Goal: Task Accomplishment & Management: Use online tool/utility

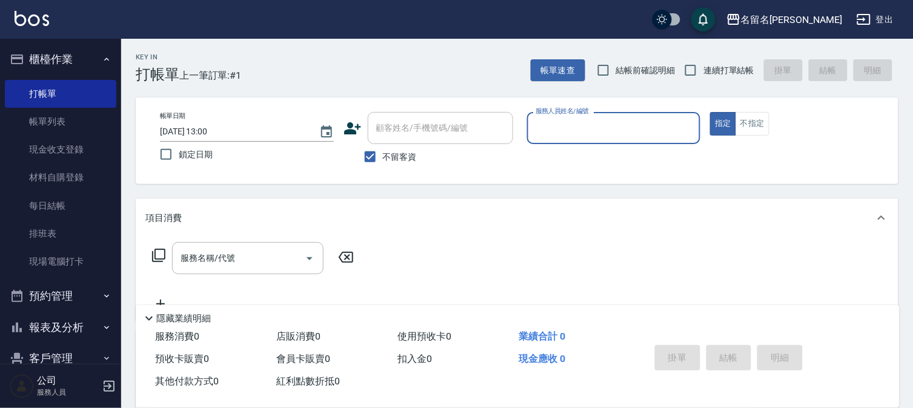
click at [543, 129] on input "服務人員姓名/編號" at bounding box center [613, 127] width 163 height 21
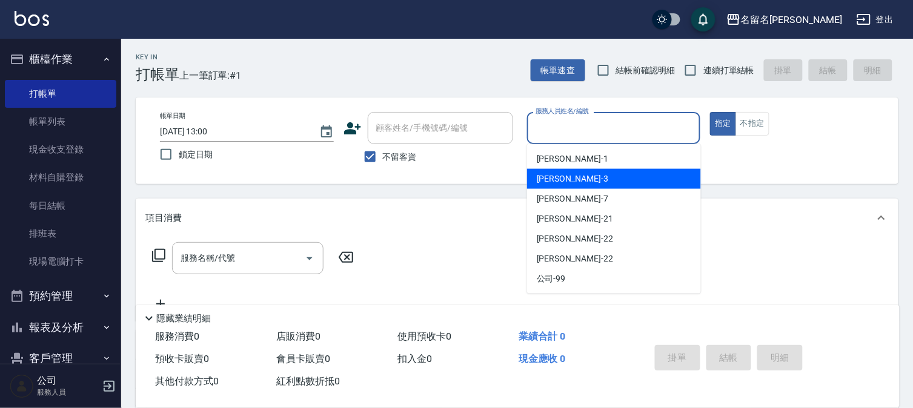
click at [577, 174] on div "[PERSON_NAME]-3" at bounding box center [614, 179] width 174 height 20
type input "[PERSON_NAME]-3"
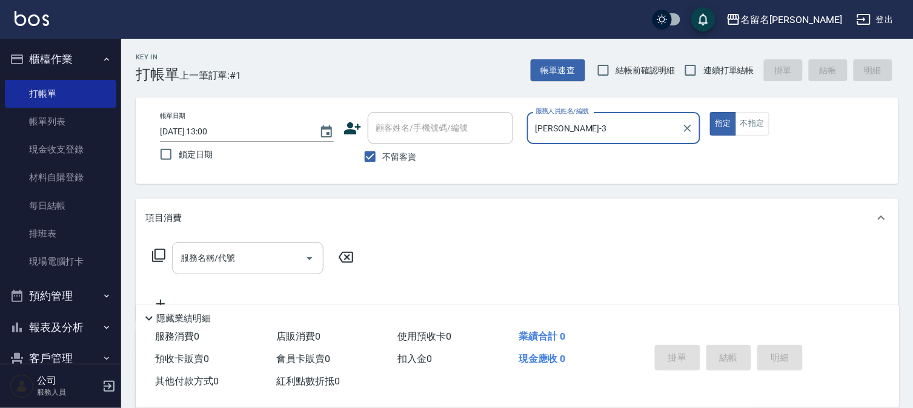
click at [222, 264] on input "服務名稱/代號" at bounding box center [238, 258] width 122 height 21
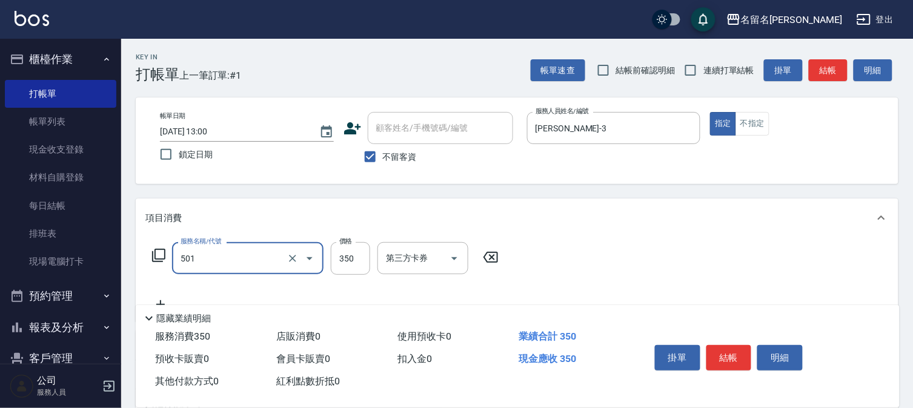
type input "P.S洗髮(501)"
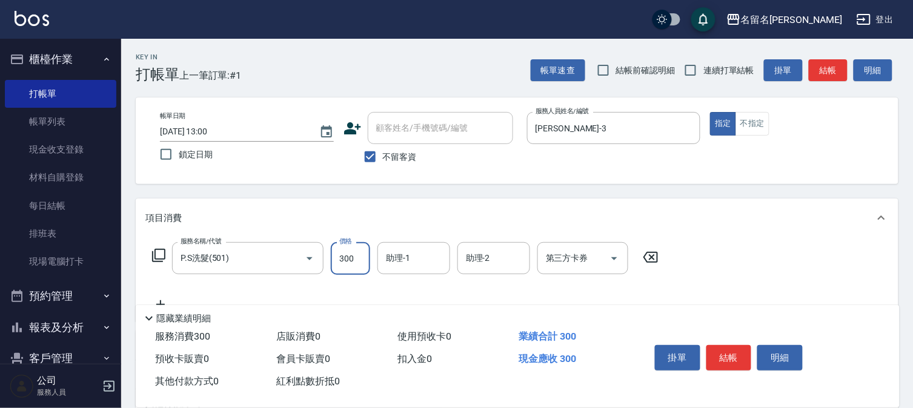
type input "300"
click at [421, 255] on input "助理-1" at bounding box center [414, 258] width 62 height 21
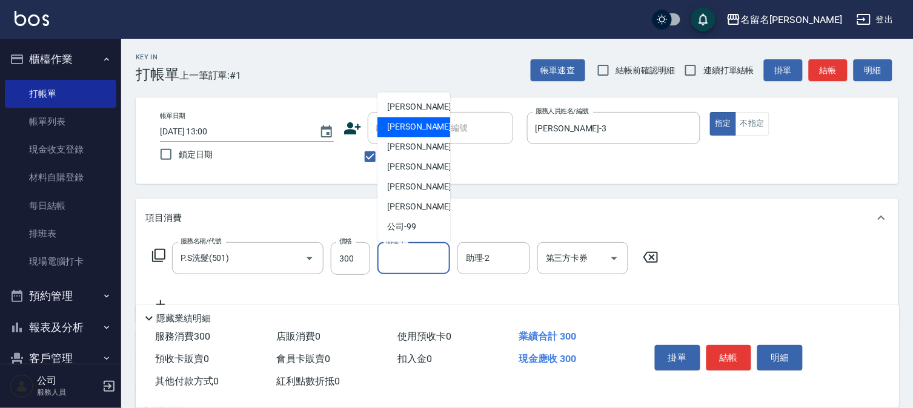
click at [438, 125] on div "[PERSON_NAME]-3" at bounding box center [413, 127] width 73 height 20
type input "[PERSON_NAME]-3"
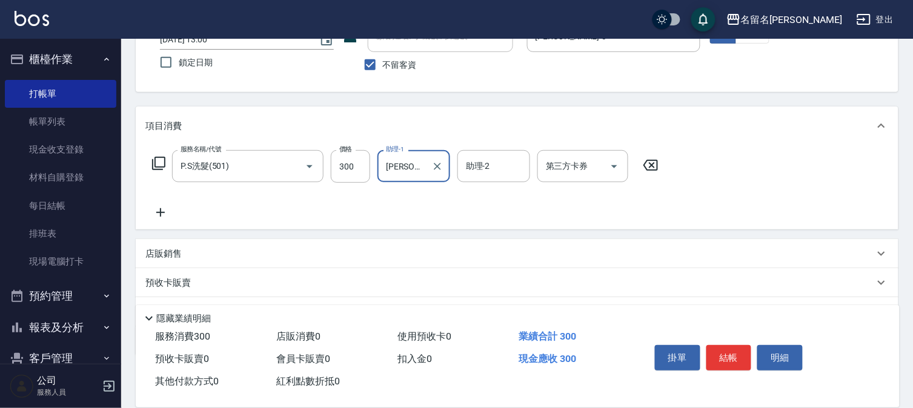
scroll to position [87, 0]
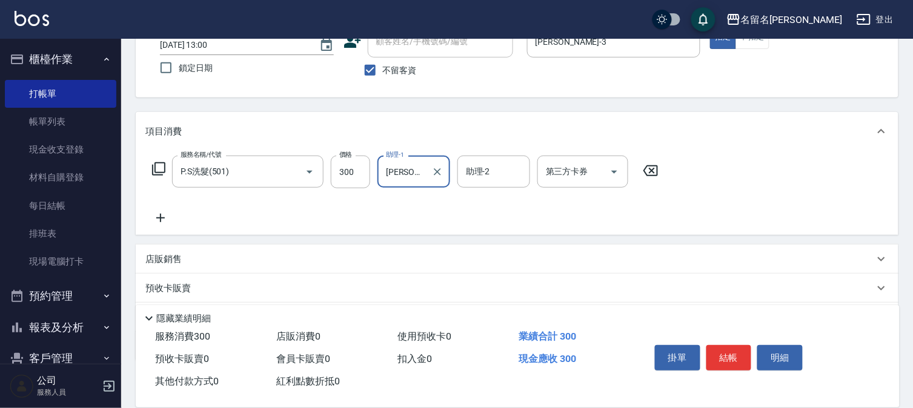
click at [157, 209] on div "服務名稱/代號 P.S洗髮(501) 服務名稱/代號 價格 300 價格 助理-1 [PERSON_NAME]-3 助理-1 助理-2 助理-2 第三方卡券 …" at bounding box center [405, 191] width 520 height 70
click at [162, 217] on icon at bounding box center [160, 218] width 8 height 8
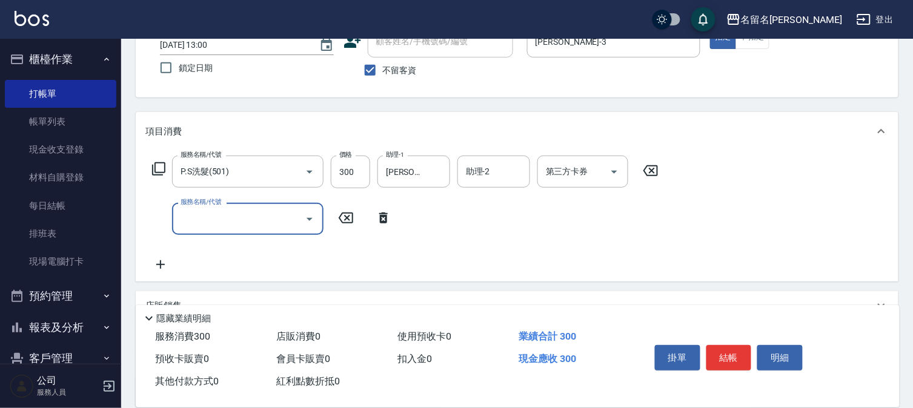
click at [179, 214] on input "服務名稱/代號" at bounding box center [238, 218] width 122 height 21
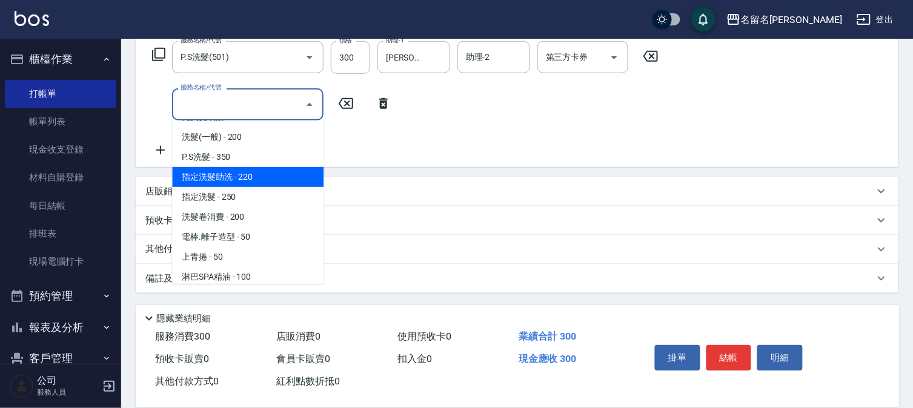
scroll to position [202, 0]
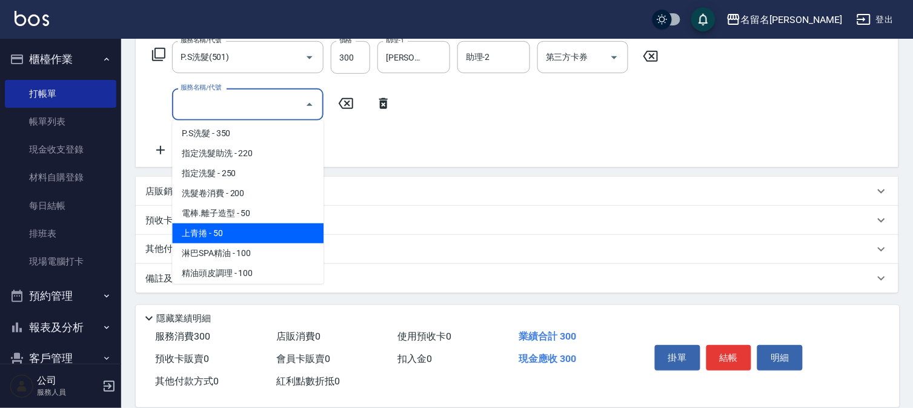
drag, startPoint x: 262, startPoint y: 207, endPoint x: 243, endPoint y: 201, distance: 19.7
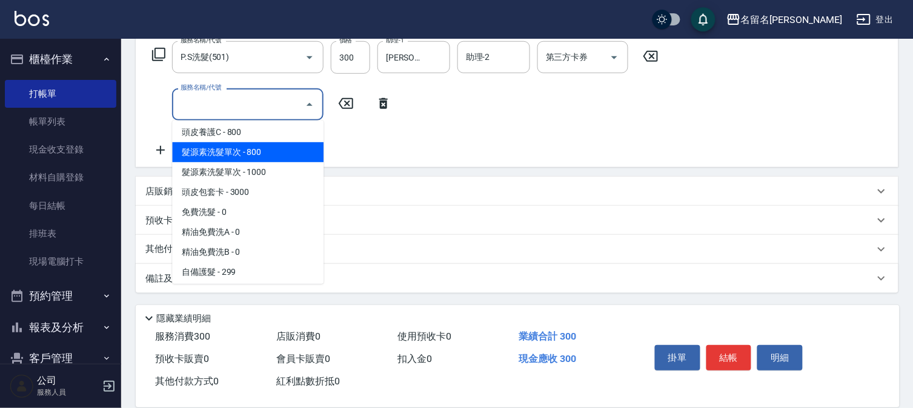
scroll to position [403, 0]
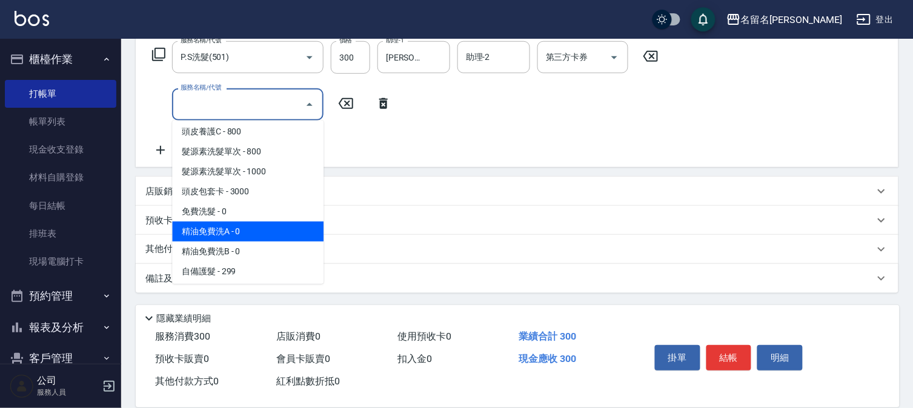
click at [247, 231] on span "精油免費洗A - 0" at bounding box center [247, 232] width 151 height 20
type input "精油免費洗A(538)"
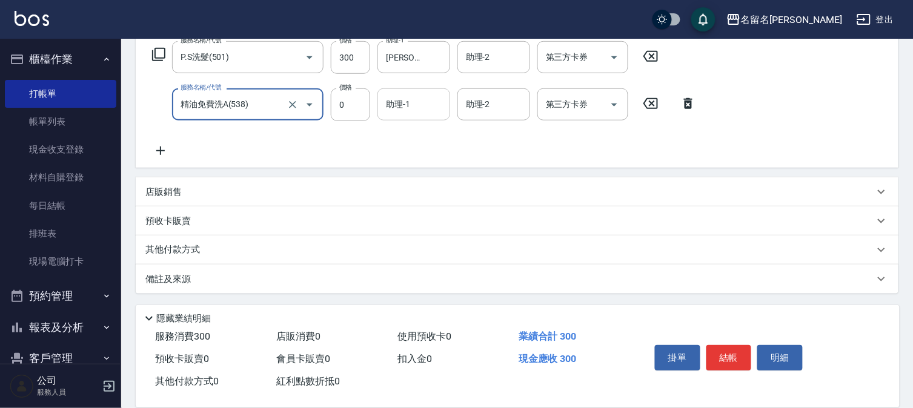
click at [409, 101] on input "助理-1" at bounding box center [414, 104] width 62 height 21
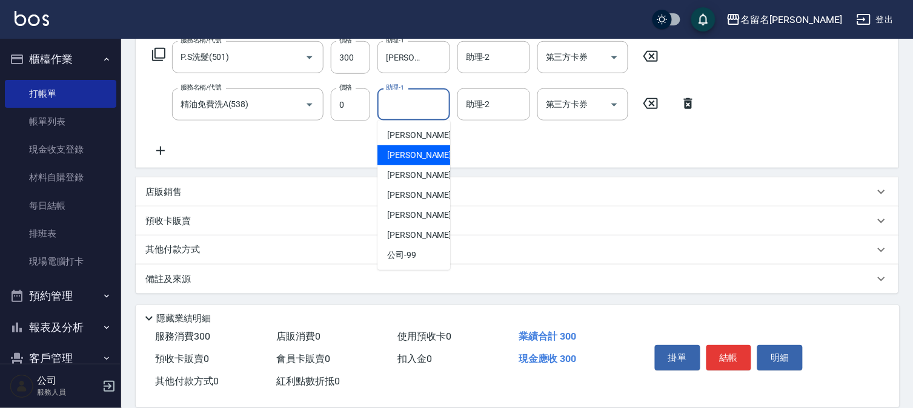
click at [408, 154] on span "[PERSON_NAME]-3" at bounding box center [422, 155] width 71 height 13
type input "[PERSON_NAME]-3"
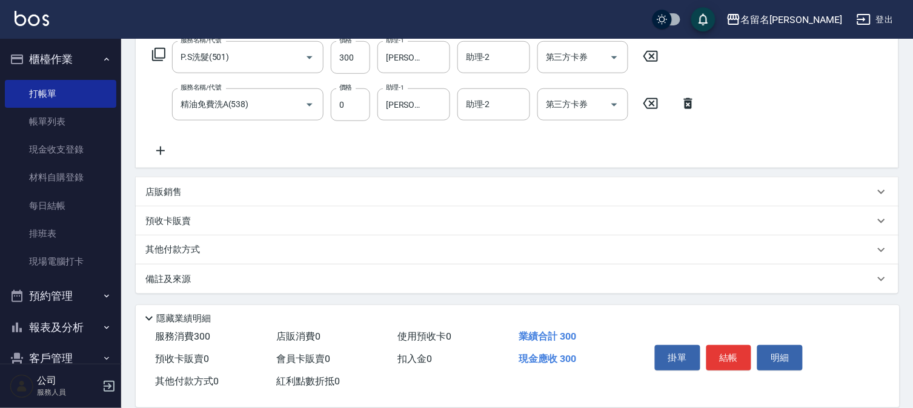
click at [165, 148] on icon at bounding box center [160, 151] width 30 height 15
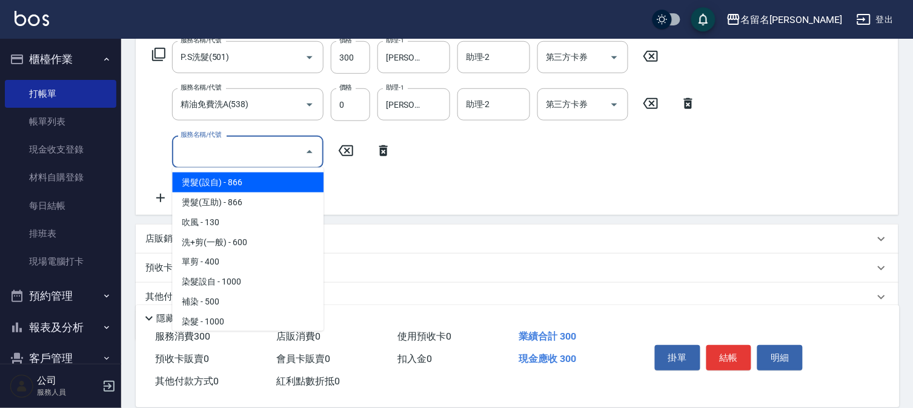
drag, startPoint x: 188, startPoint y: 143, endPoint x: 190, endPoint y: 130, distance: 13.5
click at [189, 138] on div "服務名稱/代號 服務名稱/代號" at bounding box center [247, 152] width 151 height 32
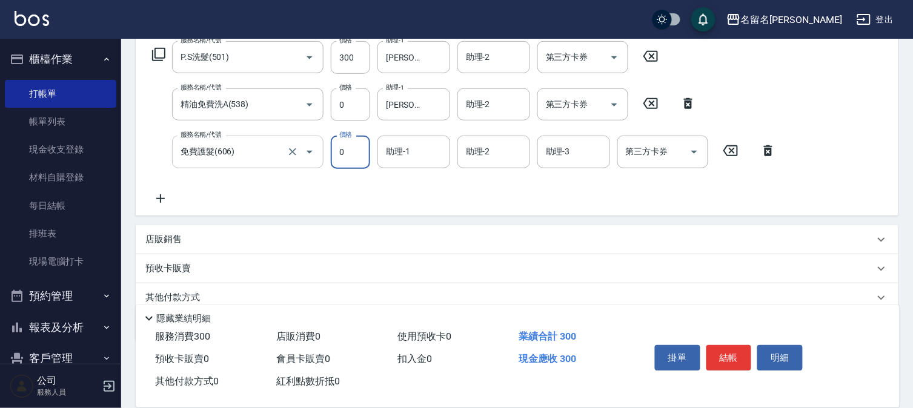
click at [251, 150] on input "免費護髮(606)" at bounding box center [230, 151] width 107 height 21
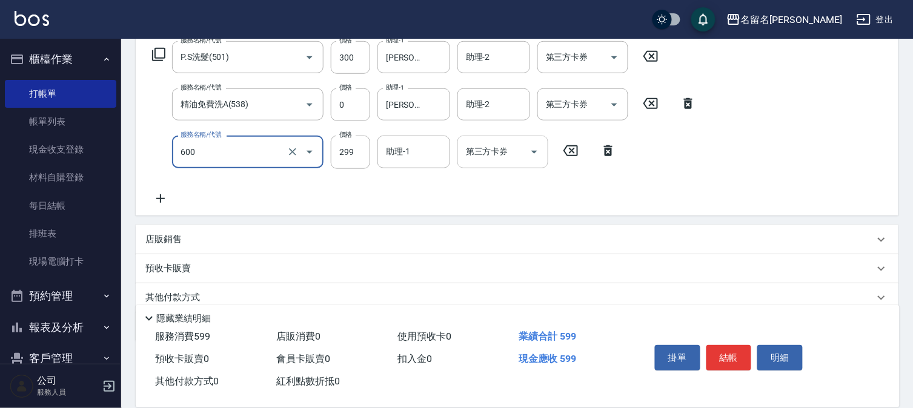
type input "3"
click at [219, 151] on input "3" at bounding box center [238, 151] width 122 height 21
type input "自備護髮(600)"
type input "300"
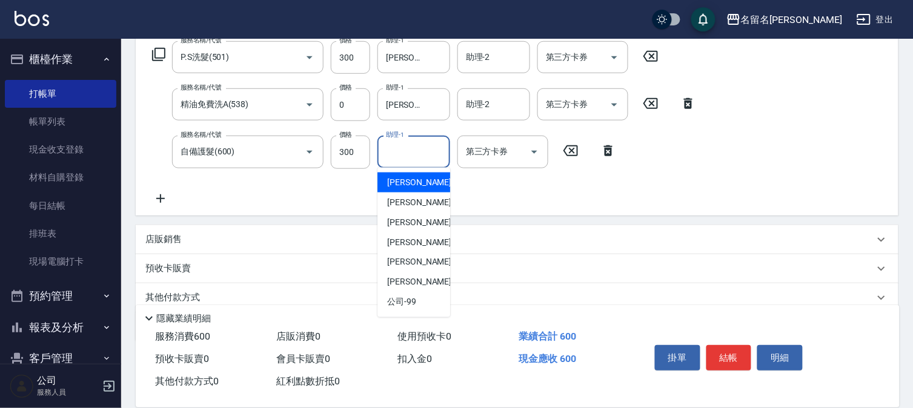
click at [409, 151] on input "助理-1" at bounding box center [414, 151] width 62 height 21
click at [403, 194] on div "[PERSON_NAME]-3" at bounding box center [413, 203] width 73 height 20
type input "[PERSON_NAME]-3"
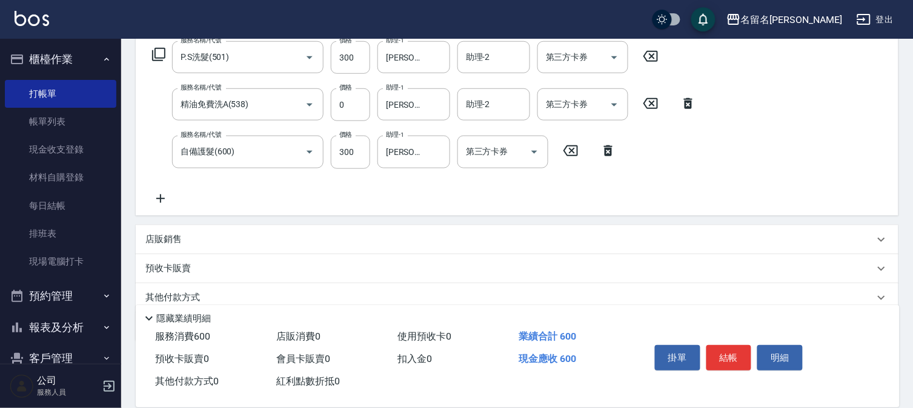
drag, startPoint x: 770, startPoint y: 371, endPoint x: 428, endPoint y: 271, distance: 355.9
click at [428, 271] on div "預收卡販賣" at bounding box center [517, 268] width 762 height 29
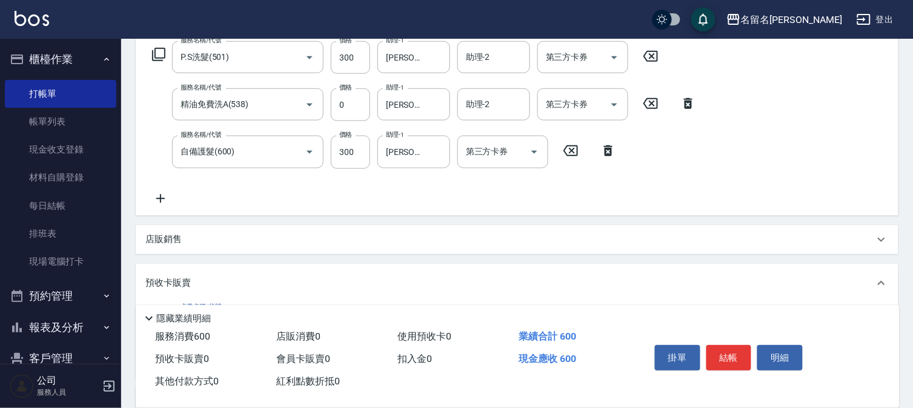
scroll to position [0, 0]
drag, startPoint x: 756, startPoint y: 360, endPoint x: 770, endPoint y: 359, distance: 14.6
drag, startPoint x: 770, startPoint y: 359, endPoint x: 700, endPoint y: 380, distance: 74.0
click at [700, 380] on div "掛單 結帳 明細" at bounding box center [760, 359] width 250 height 67
click at [724, 359] on button "結帳" at bounding box center [728, 357] width 45 height 25
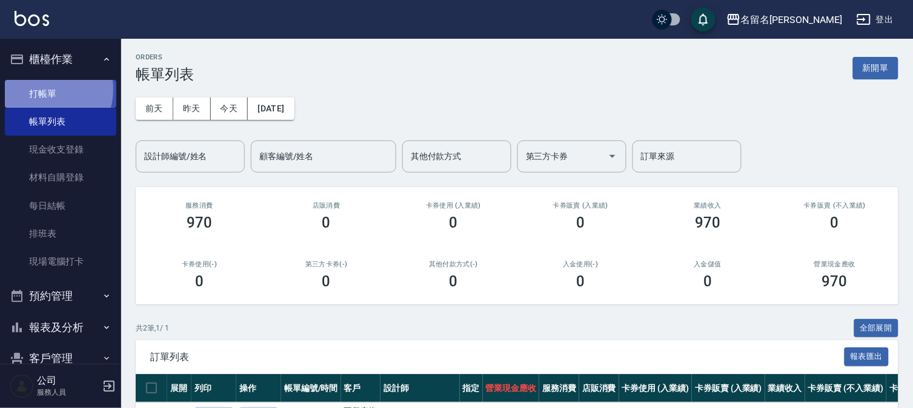
click at [44, 89] on link "打帳單" at bounding box center [60, 94] width 111 height 28
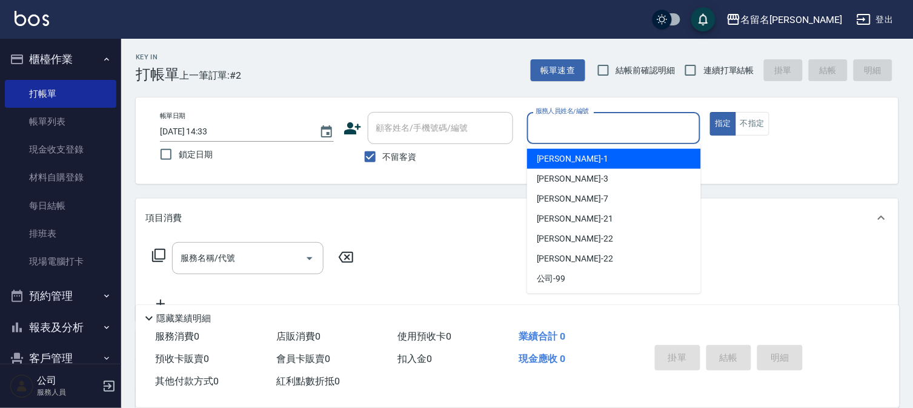
click at [592, 124] on input "服務人員姓名/編號" at bounding box center [613, 127] width 163 height 21
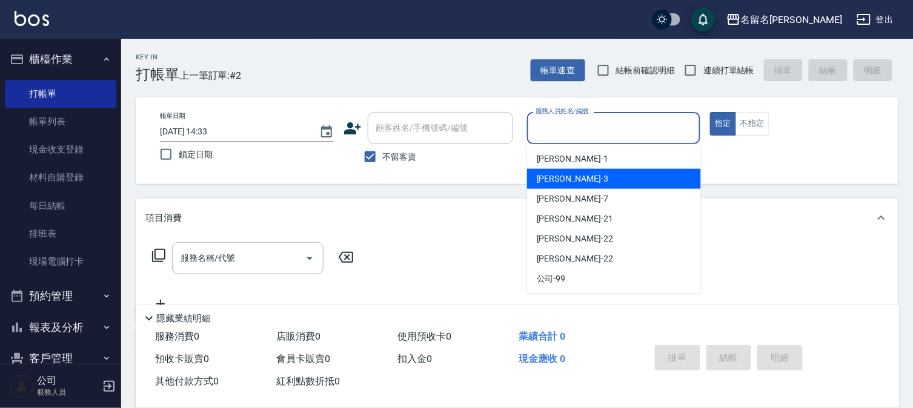
click at [576, 174] on div "[PERSON_NAME]-3" at bounding box center [614, 179] width 174 height 20
type input "[PERSON_NAME]-3"
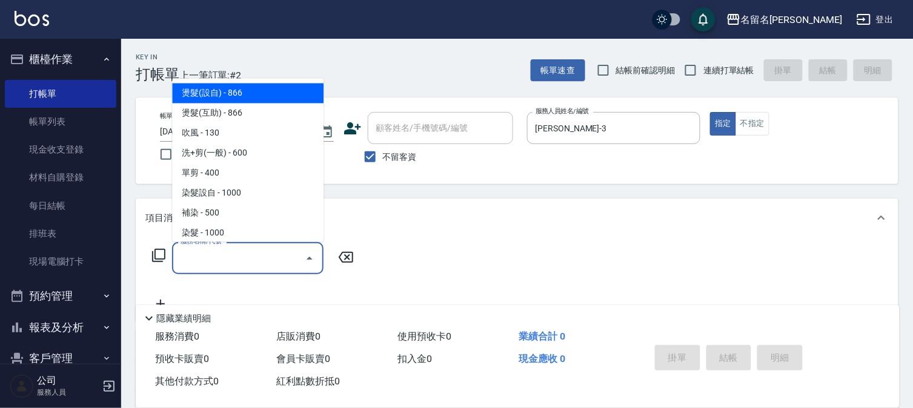
click at [254, 256] on input "服務名稱/代號" at bounding box center [238, 258] width 122 height 21
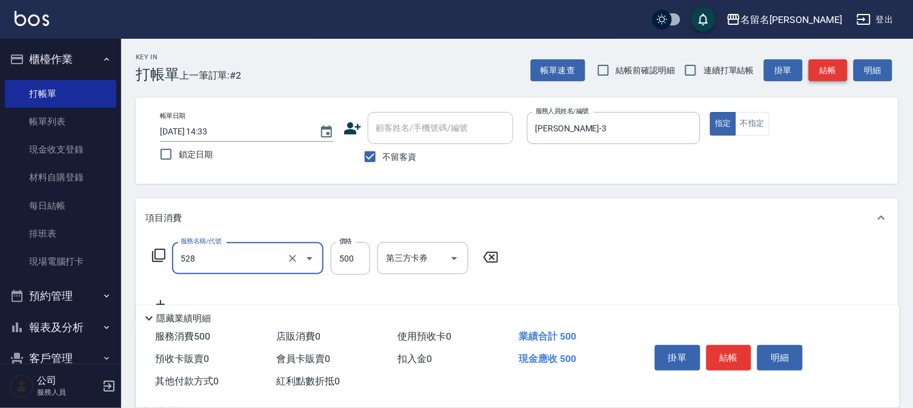
type input "頭皮養護B(528)"
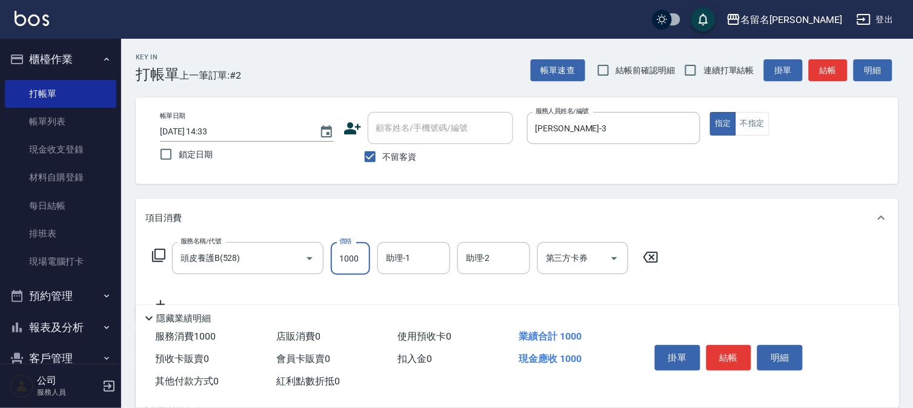
type input "1000"
click at [426, 260] on input "助理-1" at bounding box center [414, 258] width 62 height 21
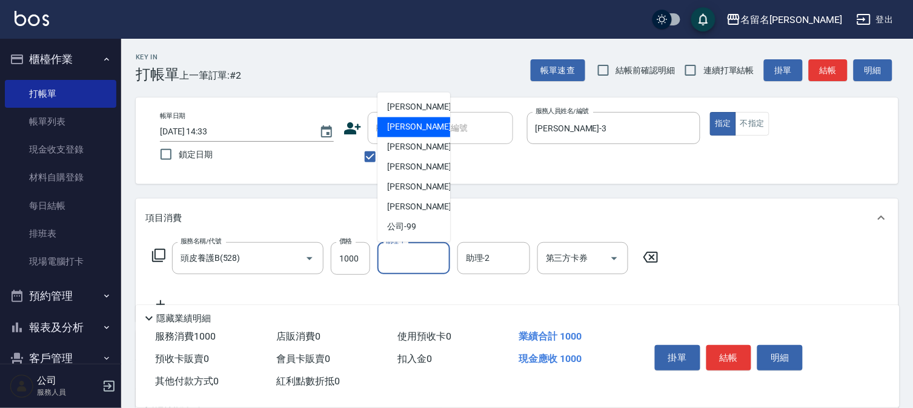
click at [426, 130] on div "[PERSON_NAME]-3" at bounding box center [413, 127] width 73 height 20
type input "[PERSON_NAME]-3"
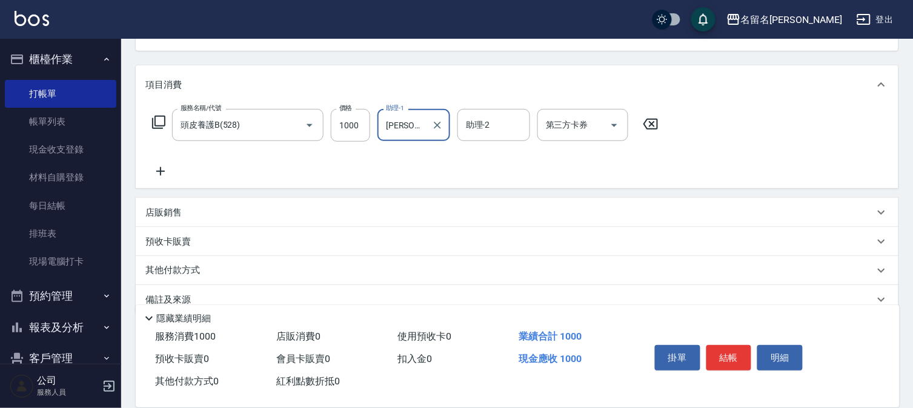
scroll to position [134, 0]
click at [157, 164] on icon at bounding box center [160, 170] width 30 height 15
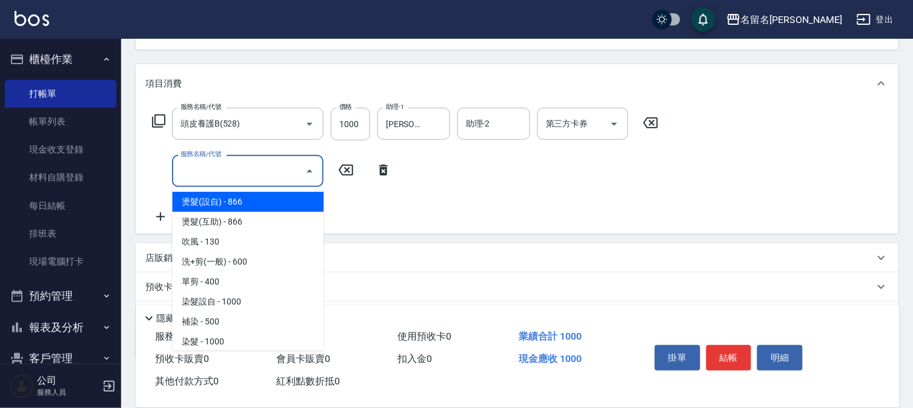
drag, startPoint x: 182, startPoint y: 166, endPoint x: 202, endPoint y: 171, distance: 20.6
click at [189, 168] on input "服務名稱/代號" at bounding box center [238, 170] width 122 height 21
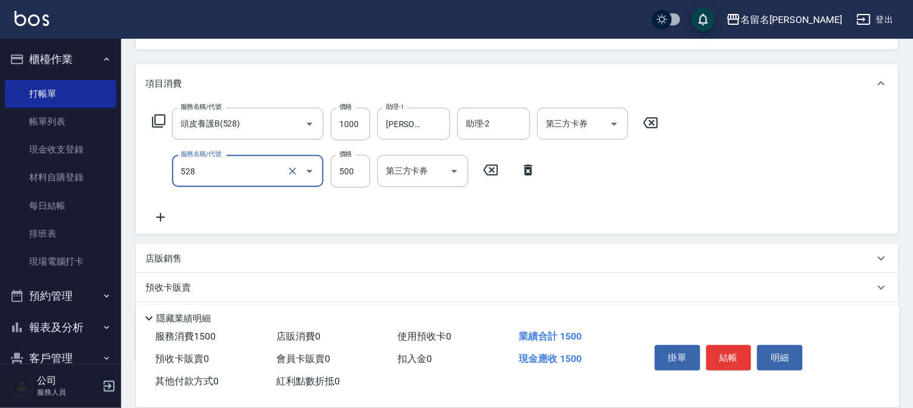
type input "頭皮養護B(528)"
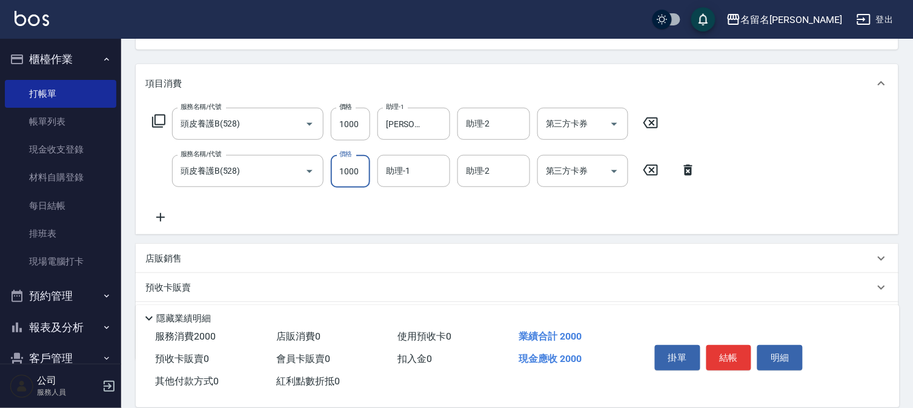
type input "1000"
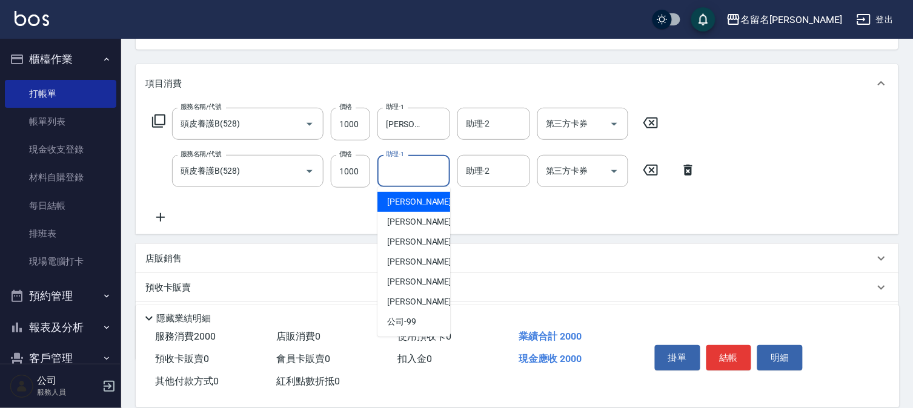
drag, startPoint x: 408, startPoint y: 178, endPoint x: 421, endPoint y: 207, distance: 31.7
click at [408, 176] on input "助理-1" at bounding box center [414, 170] width 62 height 21
click at [414, 219] on span "[PERSON_NAME]-3" at bounding box center [422, 222] width 71 height 13
type input "[PERSON_NAME]-3"
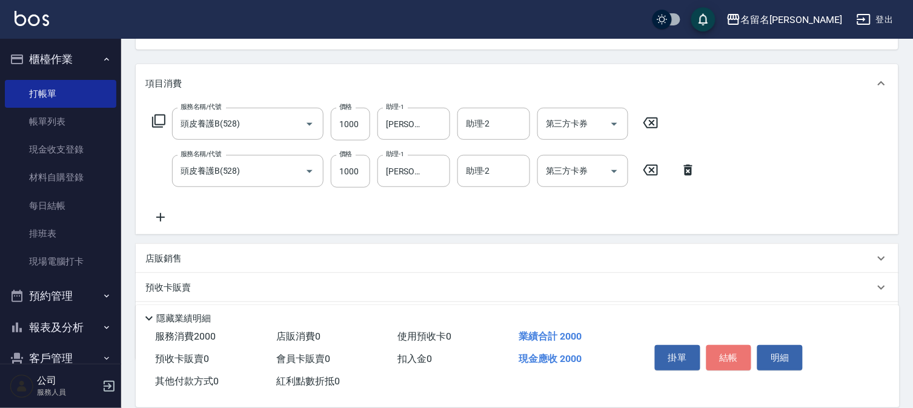
click at [715, 348] on button "結帳" at bounding box center [728, 357] width 45 height 25
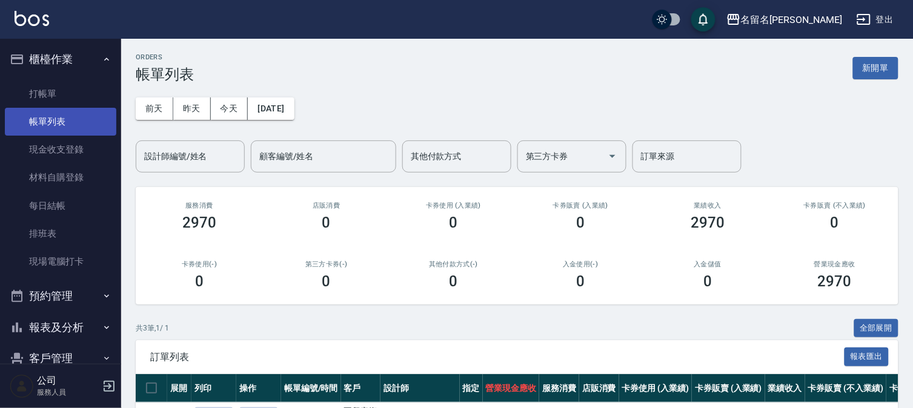
click at [51, 113] on link "帳單列表" at bounding box center [60, 122] width 111 height 28
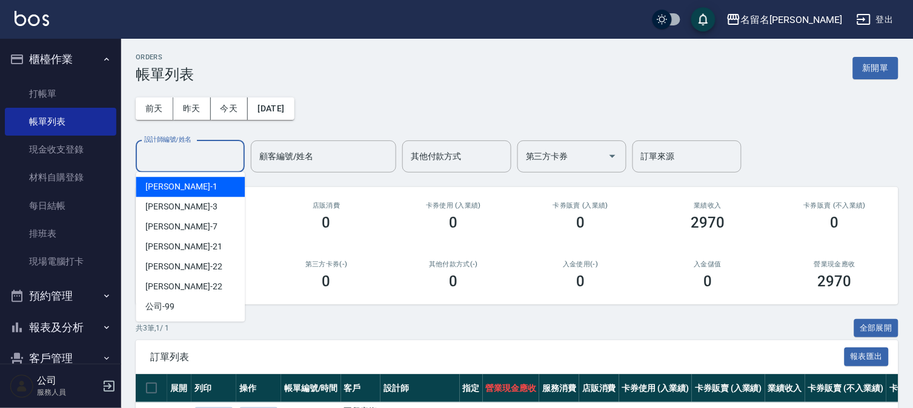
click at [168, 149] on input "設計師編號/姓名" at bounding box center [190, 156] width 98 height 21
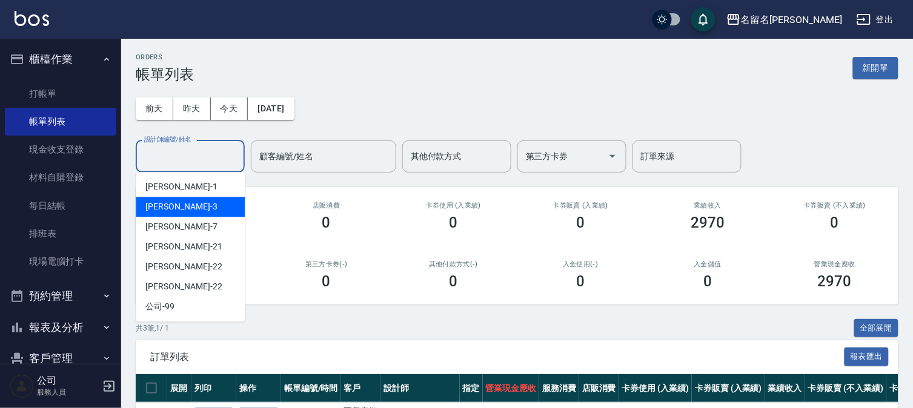
click at [177, 201] on span "[PERSON_NAME]-3" at bounding box center [180, 206] width 71 height 13
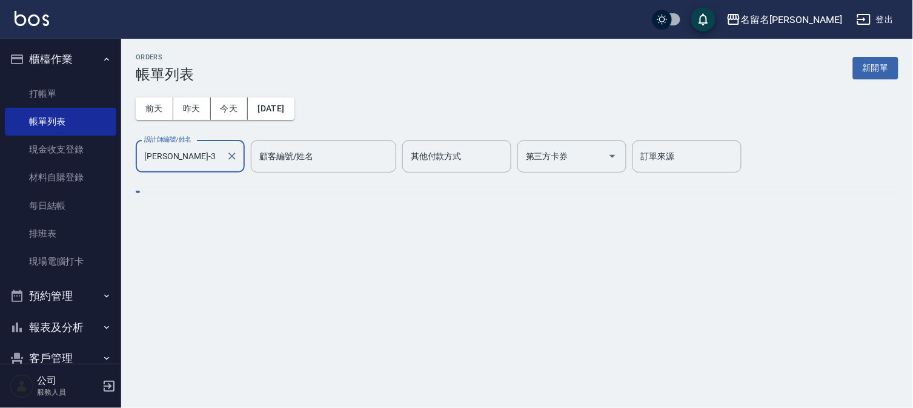
type input "[PERSON_NAME]-3"
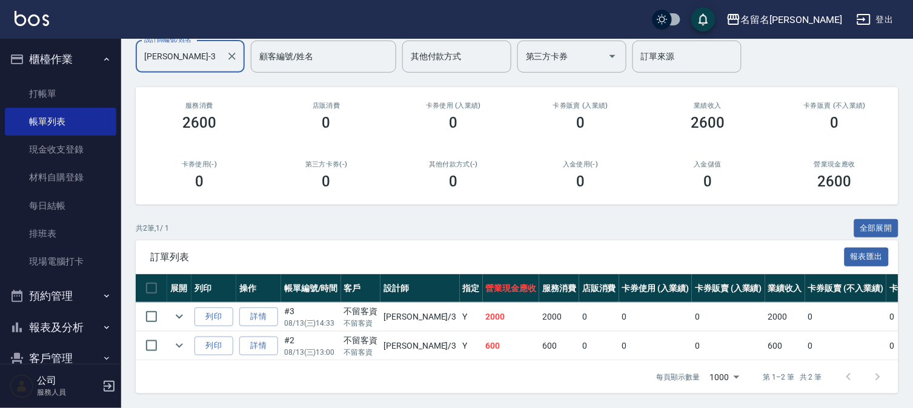
scroll to position [110, 0]
click at [255, 308] on link "詳情" at bounding box center [258, 317] width 39 height 19
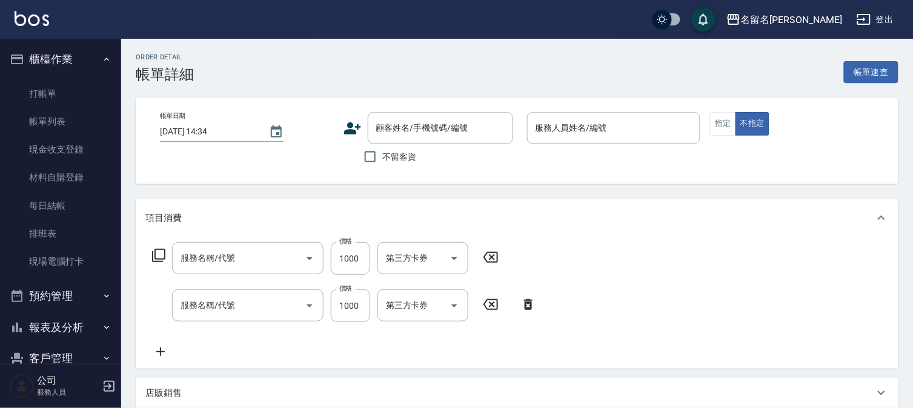
type input "[DATE] 14:33"
checkbox input "true"
type input "[PERSON_NAME]-3"
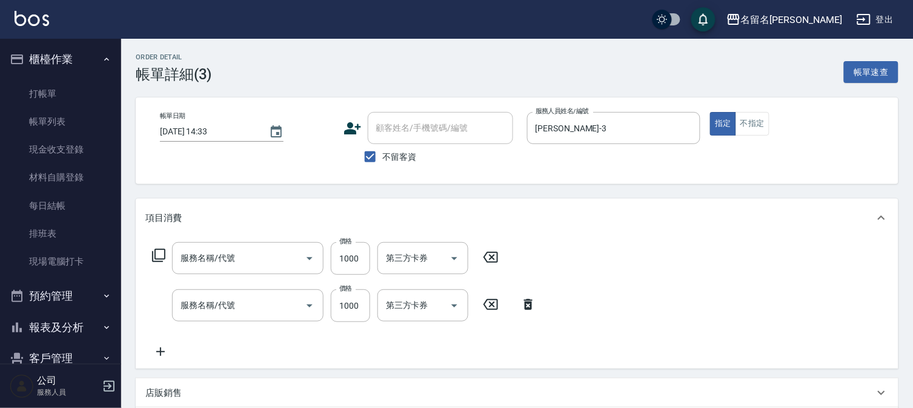
type input "頭皮養護B(528)"
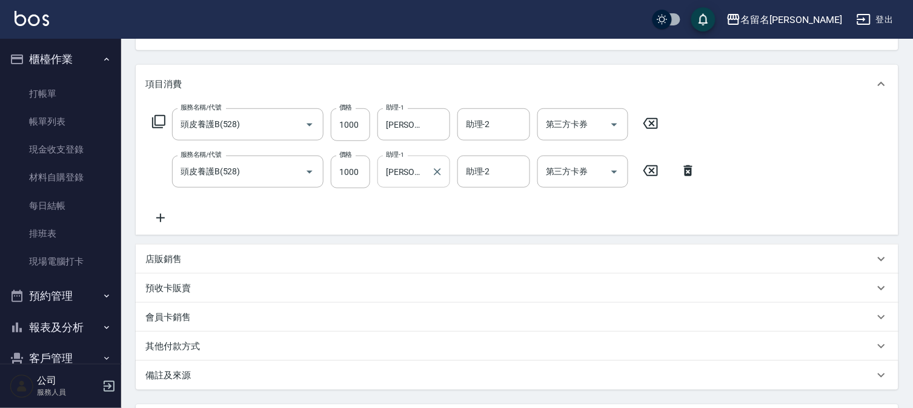
scroll to position [134, 0]
click at [391, 130] on input "[PERSON_NAME]-3" at bounding box center [405, 123] width 44 height 21
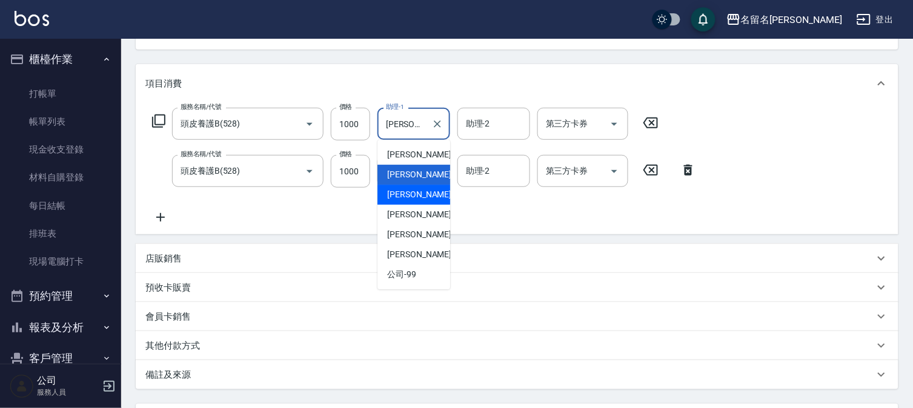
drag, startPoint x: 396, startPoint y: 192, endPoint x: 457, endPoint y: 137, distance: 81.9
click at [396, 191] on span "[PERSON_NAME]-7" at bounding box center [422, 194] width 71 height 13
type input "[PERSON_NAME]-7"
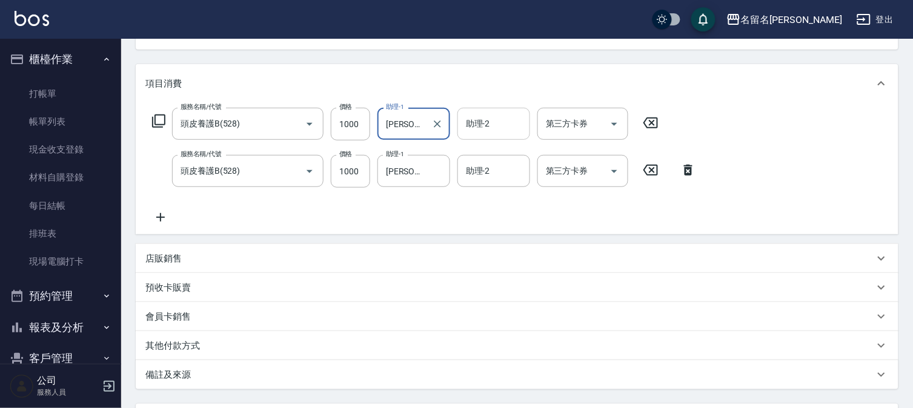
click at [480, 127] on input "助理-2" at bounding box center [494, 123] width 62 height 21
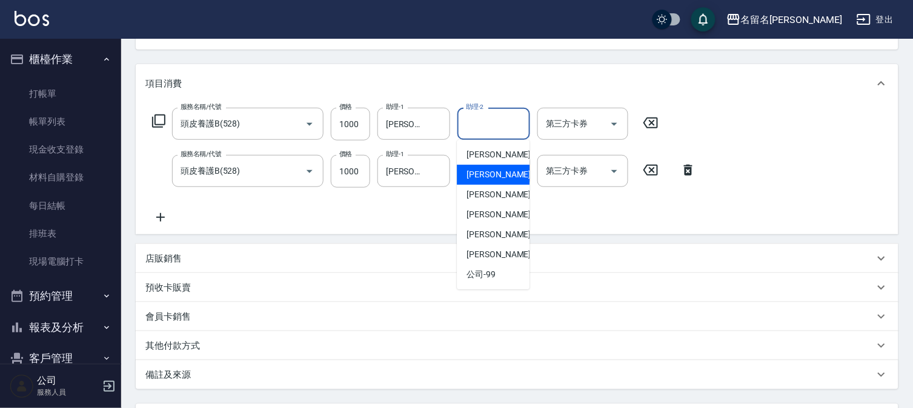
click at [501, 174] on div "[PERSON_NAME]-3" at bounding box center [493, 175] width 73 height 20
type input "[PERSON_NAME]-3"
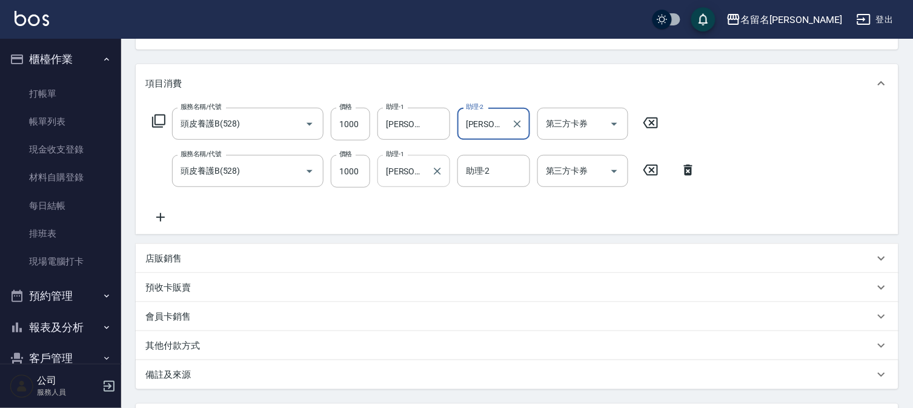
click at [407, 170] on input "[PERSON_NAME]-3" at bounding box center [405, 170] width 44 height 21
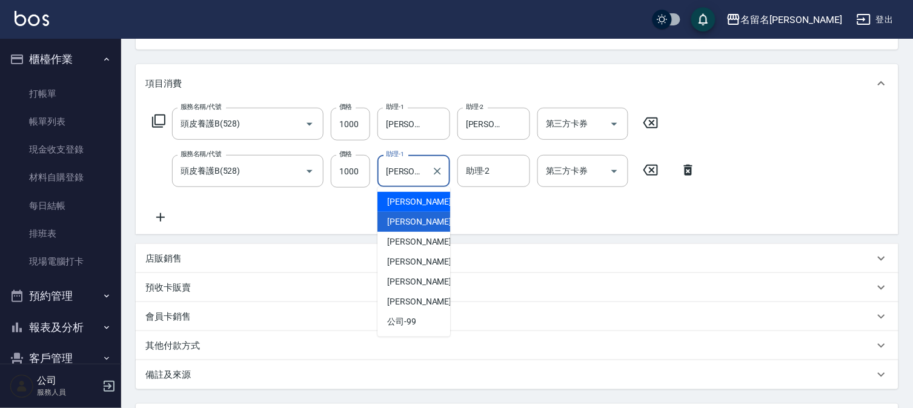
click at [412, 206] on span "[PERSON_NAME]-1" at bounding box center [422, 202] width 71 height 13
type input "[PERSON_NAME]-1"
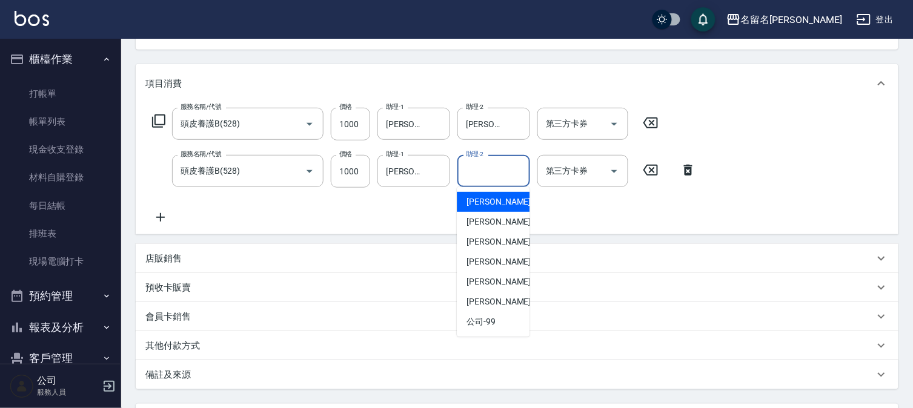
click at [474, 173] on input "助理-2" at bounding box center [494, 170] width 62 height 21
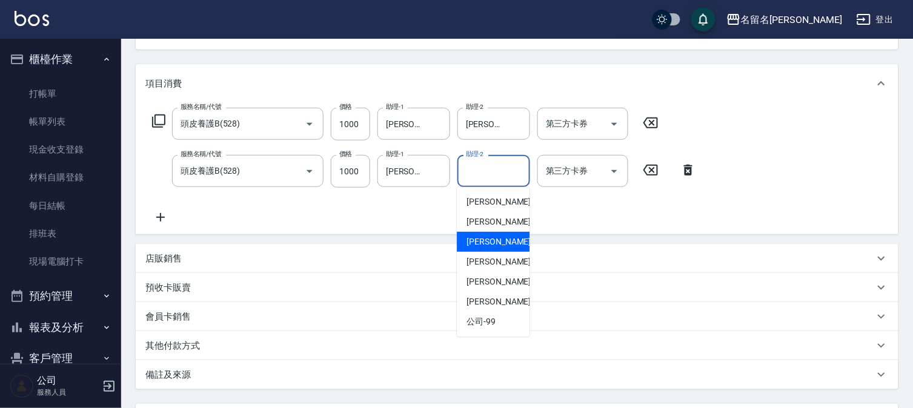
click at [504, 234] on div "[PERSON_NAME]-7" at bounding box center [493, 242] width 73 height 20
type input "[PERSON_NAME]-7"
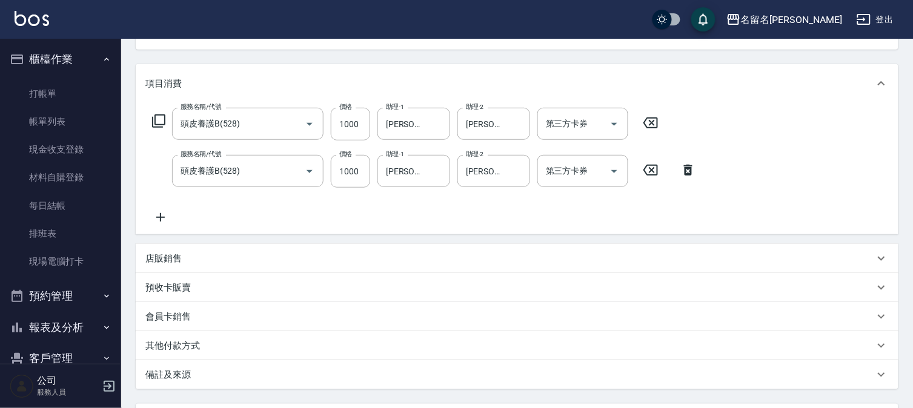
click at [165, 216] on icon at bounding box center [160, 217] width 30 height 15
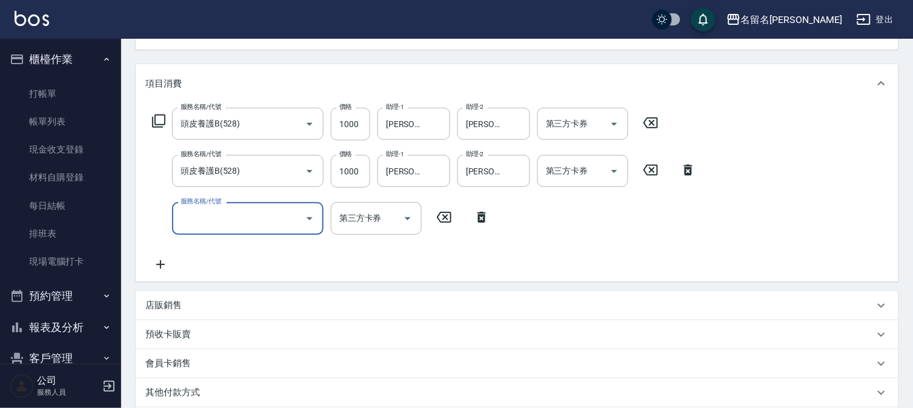
click at [200, 221] on input "服務名稱/代號" at bounding box center [238, 218] width 122 height 21
type input "免費護髮(606)"
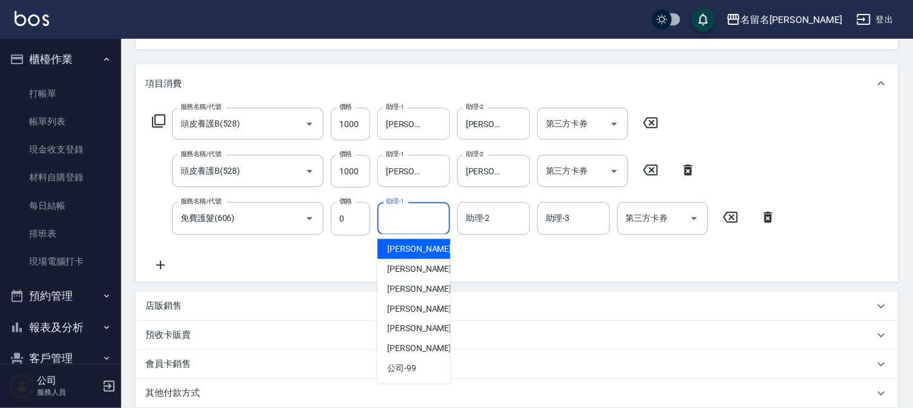
click at [408, 219] on input "助理-1" at bounding box center [414, 218] width 62 height 21
click at [399, 262] on div "[PERSON_NAME]-3" at bounding box center [413, 269] width 73 height 20
type input "[PERSON_NAME]-3"
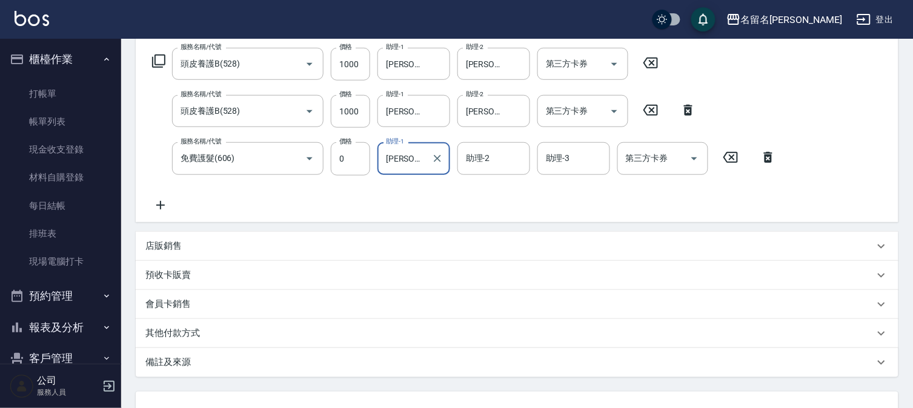
scroll to position [292, 0]
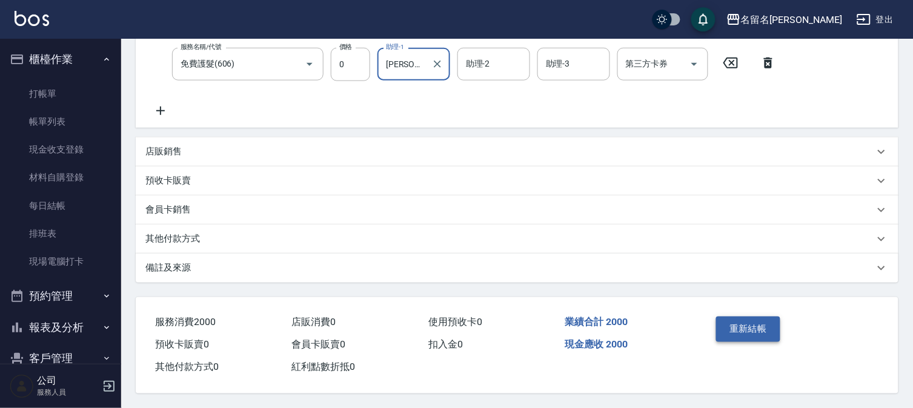
click at [763, 323] on button "重新結帳" at bounding box center [748, 329] width 64 height 25
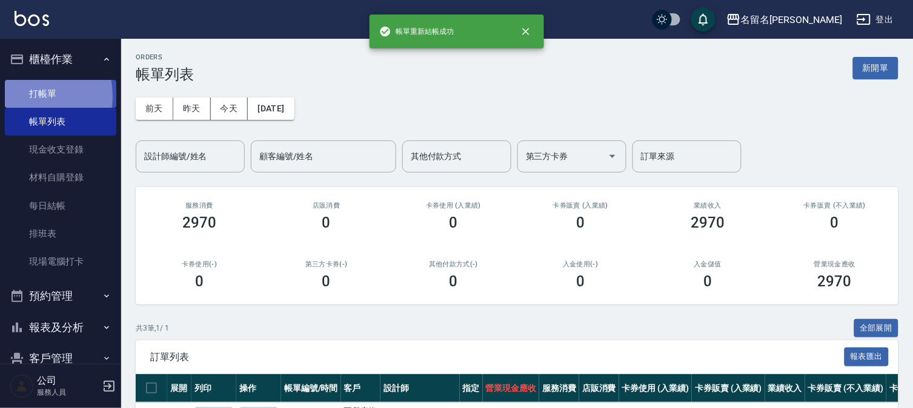
click at [21, 96] on link "打帳單" at bounding box center [60, 94] width 111 height 28
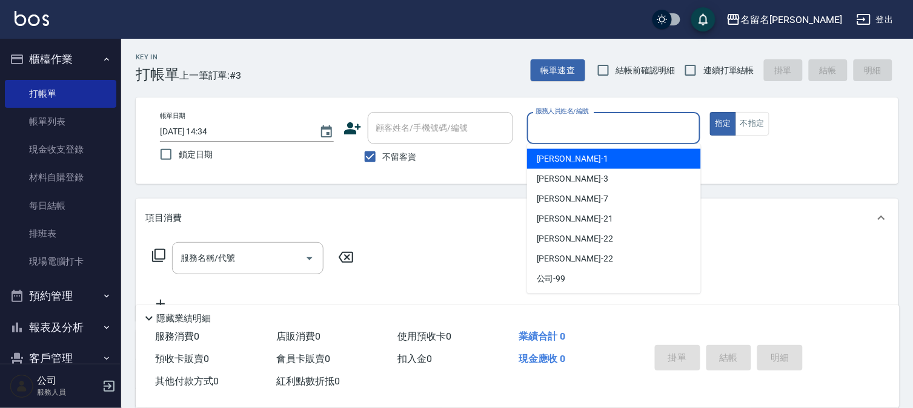
click at [566, 126] on input "服務人員姓名/編號" at bounding box center [613, 127] width 163 height 21
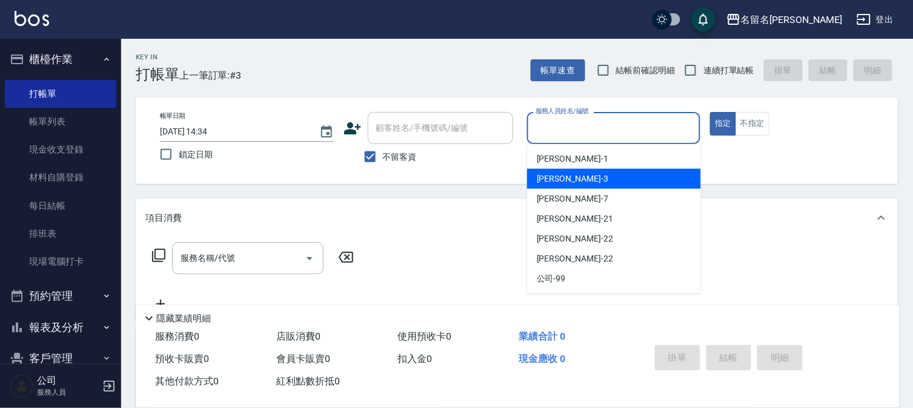
click at [543, 180] on span "[PERSON_NAME]-3" at bounding box center [572, 179] width 71 height 13
type input "[PERSON_NAME]-3"
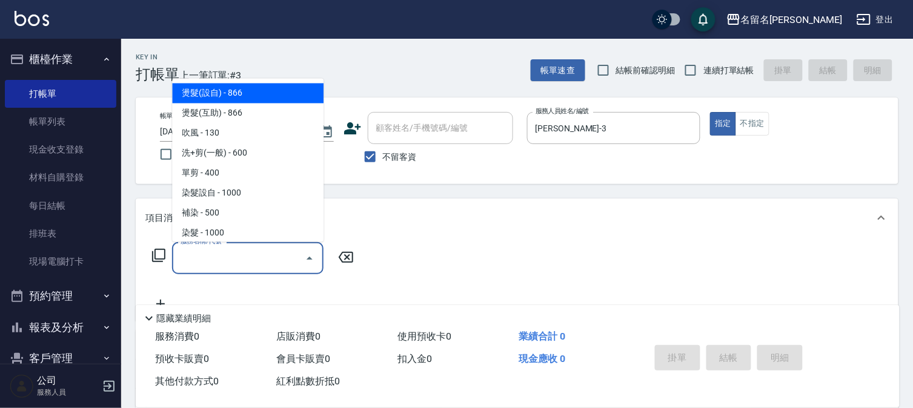
click at [223, 265] on input "服務名稱/代號" at bounding box center [238, 258] width 122 height 21
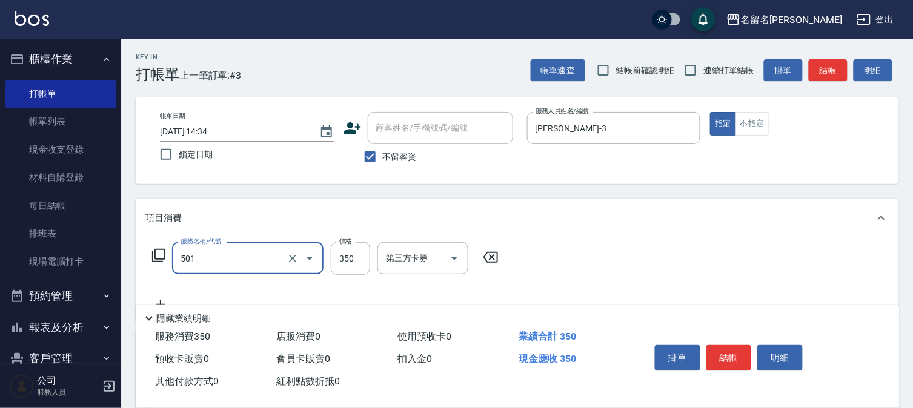
type input "P.S洗髮(501)"
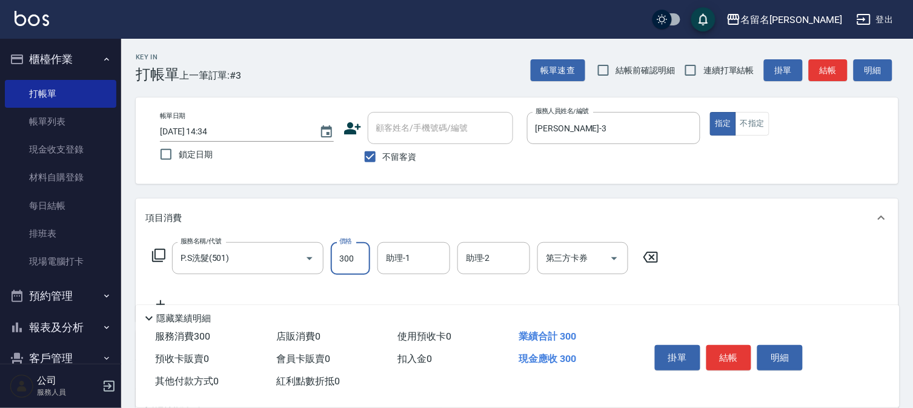
type input "300"
click at [403, 253] on input "助理-1" at bounding box center [414, 258] width 62 height 21
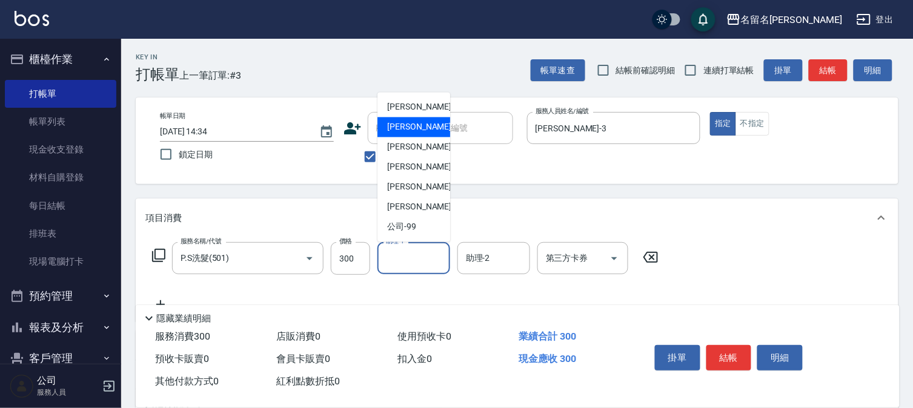
drag, startPoint x: 410, startPoint y: 125, endPoint x: 398, endPoint y: 139, distance: 18.5
click at [410, 126] on span "[PERSON_NAME]-3" at bounding box center [422, 127] width 71 height 13
type input "[PERSON_NAME]-3"
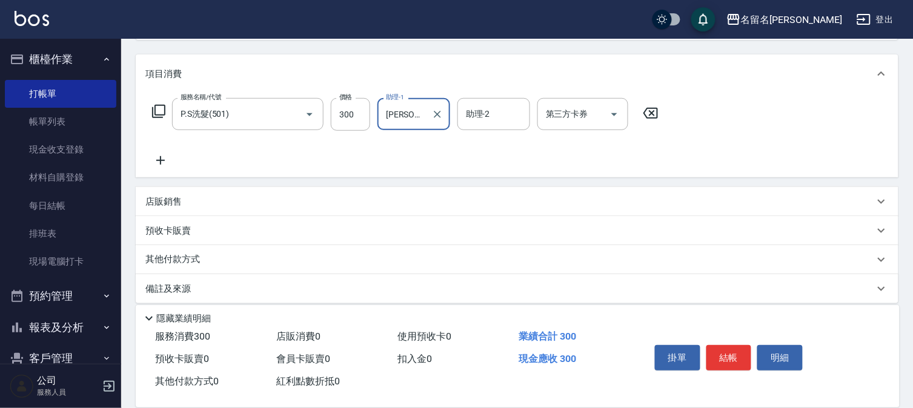
scroll to position [154, 0]
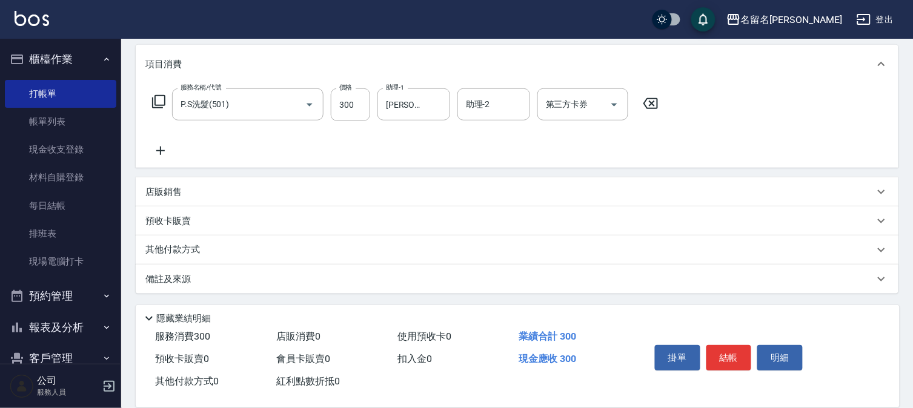
click at [165, 147] on icon at bounding box center [160, 151] width 30 height 15
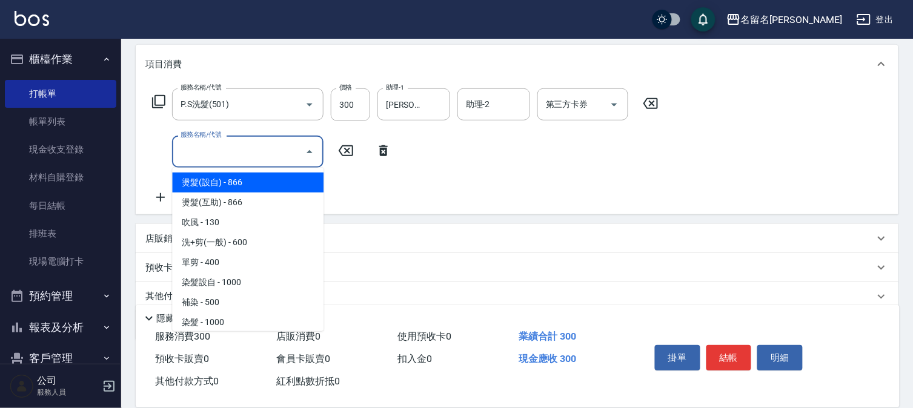
click at [205, 153] on input "服務名稱/代號" at bounding box center [238, 151] width 122 height 21
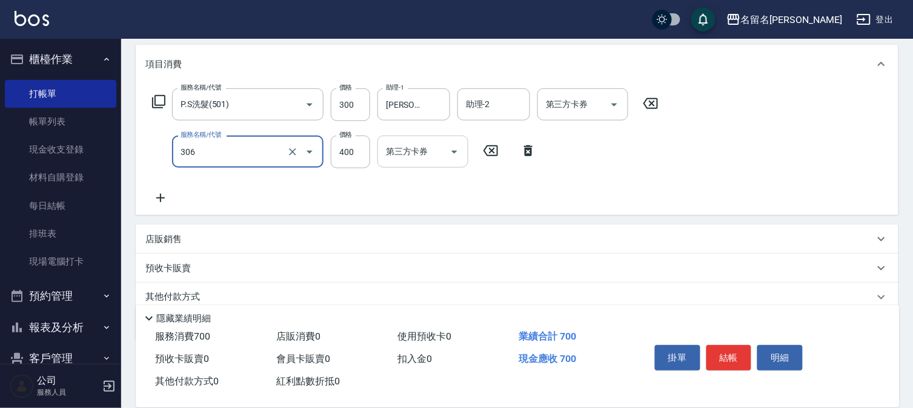
type input "單剪(306)"
click at [410, 154] on input "第三方卡券" at bounding box center [414, 151] width 62 height 21
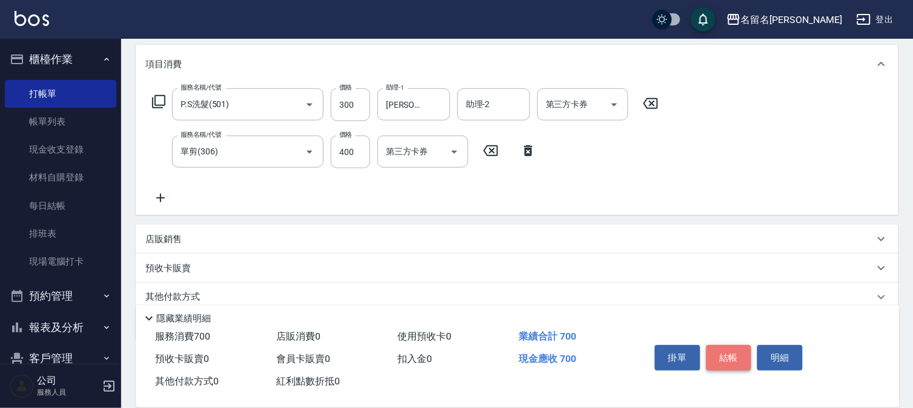
click at [716, 346] on button "結帳" at bounding box center [728, 357] width 45 height 25
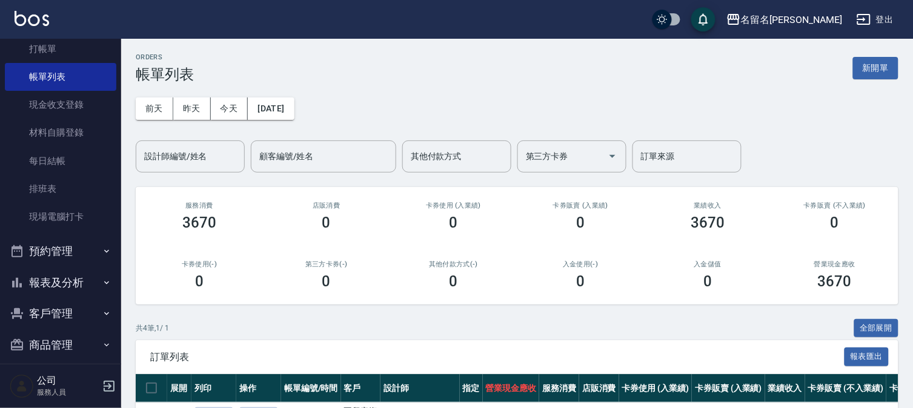
scroll to position [55, 0]
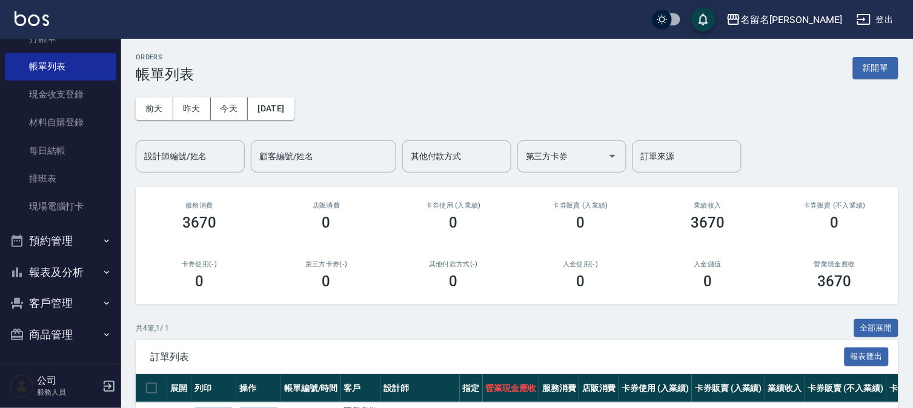
click at [58, 267] on button "報表及分析" at bounding box center [60, 272] width 111 height 31
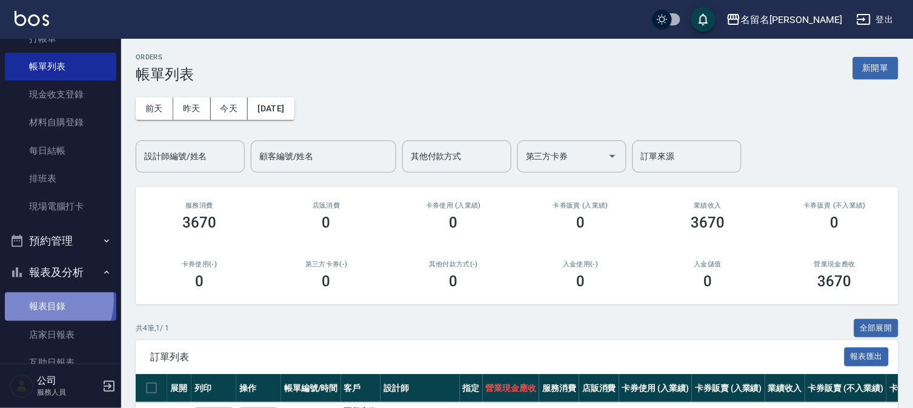
click at [44, 300] on link "報表目錄" at bounding box center [60, 307] width 111 height 28
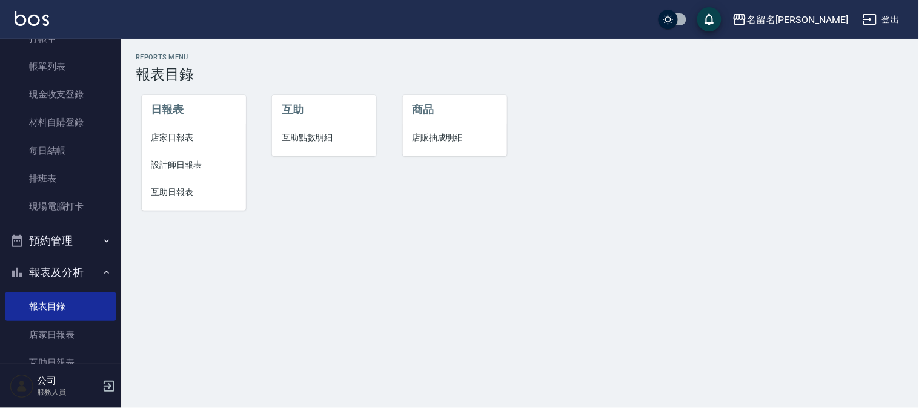
click at [179, 165] on span "設計師日報表" at bounding box center [193, 165] width 85 height 13
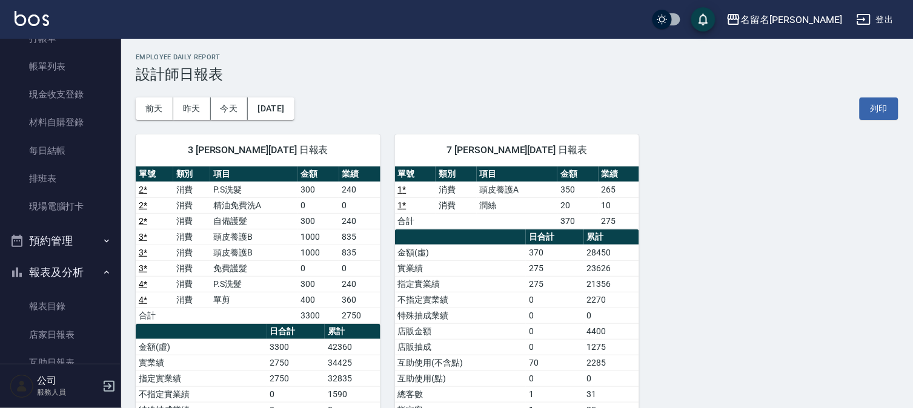
drag, startPoint x: 437, startPoint y: 107, endPoint x: 445, endPoint y: 107, distance: 7.9
drag, startPoint x: 445, startPoint y: 107, endPoint x: 712, endPoint y: 117, distance: 267.3
click at [715, 120] on div "3 [PERSON_NAME][DATE] 日報表 單號 類別 項目 金額 業績 2 * 消費 P.S洗髮 300 240 2 * 消費 精油免費洗A 0 0…" at bounding box center [509, 355] width 777 height 471
click at [50, 306] on link "報表目錄" at bounding box center [60, 307] width 111 height 28
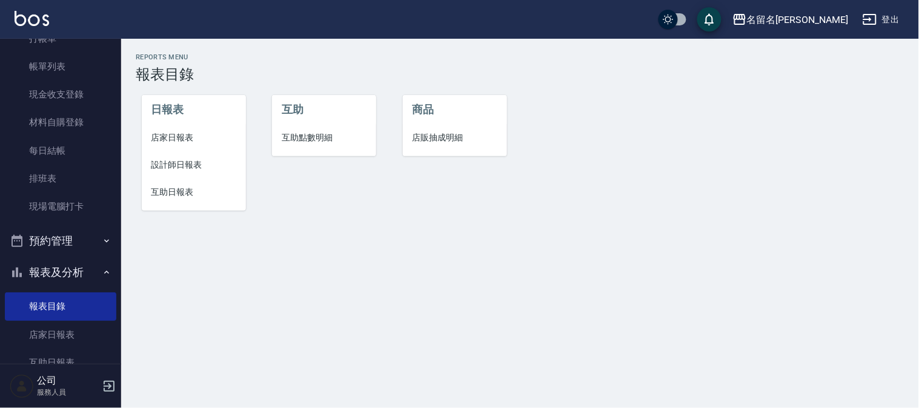
click at [201, 160] on span "設計師日報表" at bounding box center [193, 165] width 85 height 13
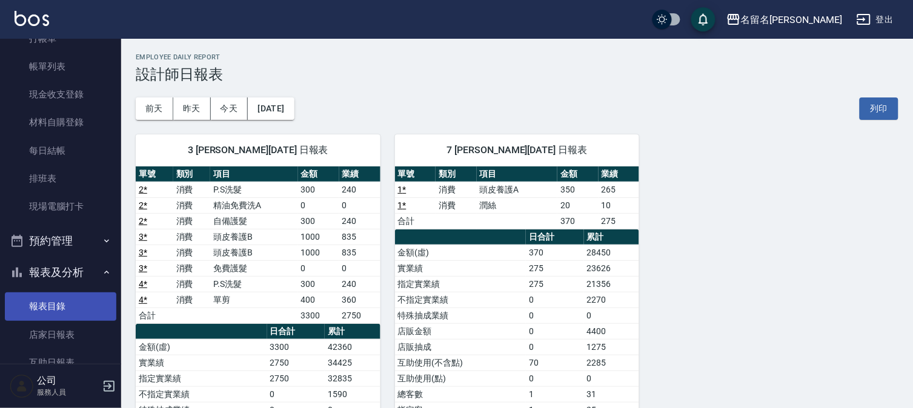
click at [68, 305] on link "報表目錄" at bounding box center [60, 307] width 111 height 28
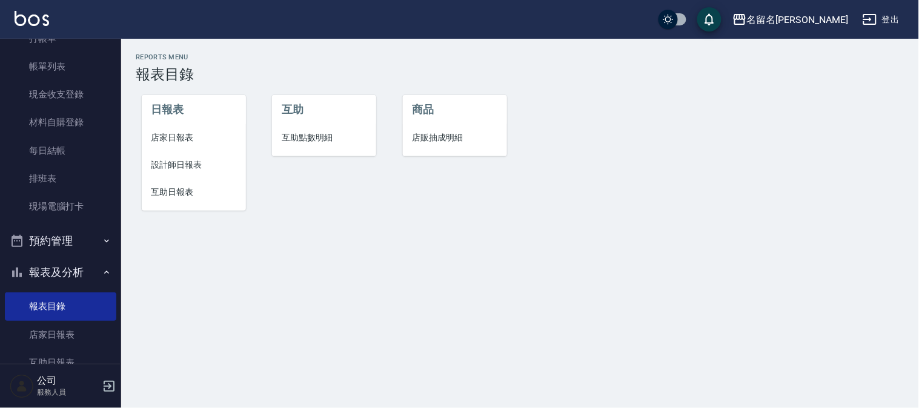
click at [177, 191] on span "互助日報表" at bounding box center [193, 192] width 85 height 13
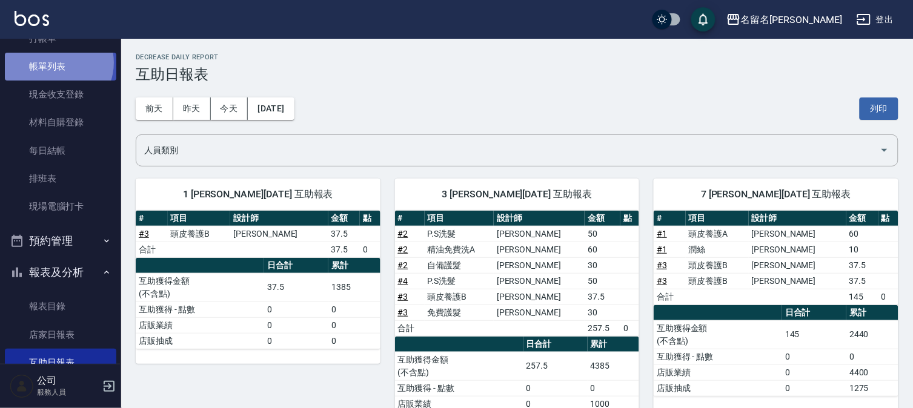
click at [55, 63] on link "帳單列表" at bounding box center [60, 67] width 111 height 28
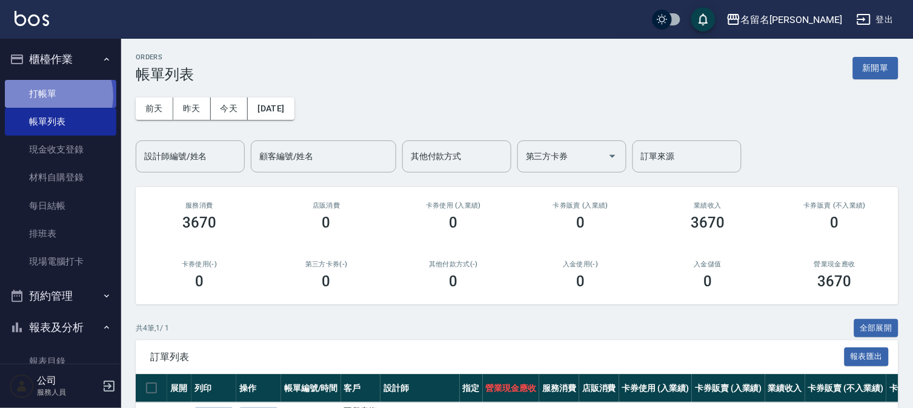
click at [50, 96] on link "打帳單" at bounding box center [60, 94] width 111 height 28
